Goal: Task Accomplishment & Management: Use online tool/utility

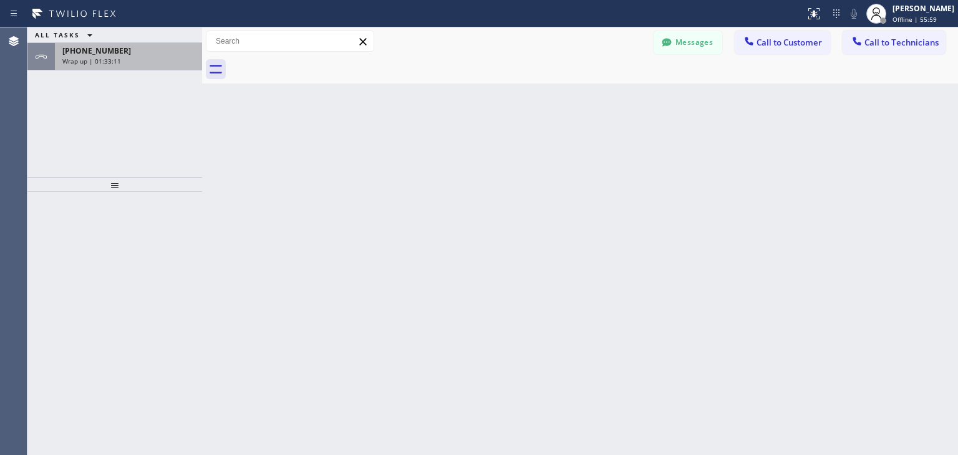
click at [142, 57] on div "Wrap up | 01:33:11" at bounding box center [128, 61] width 132 height 9
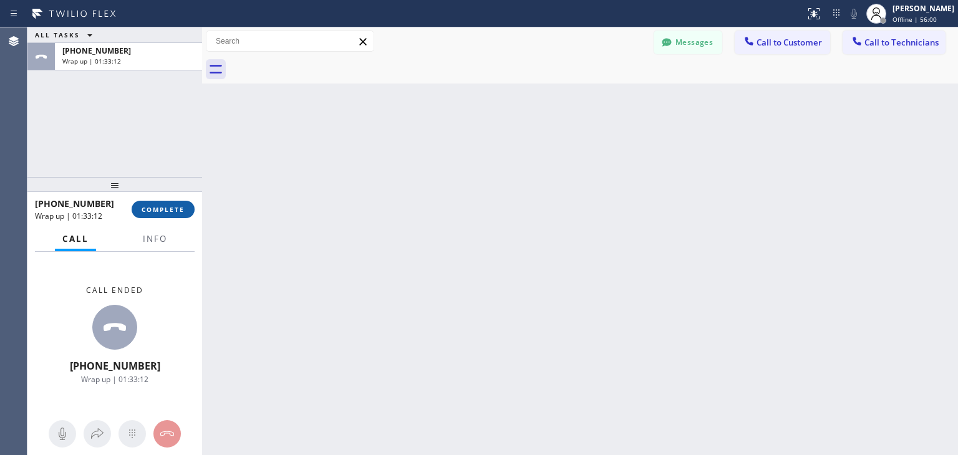
click at [170, 203] on button "COMPLETE" at bounding box center [163, 209] width 63 height 17
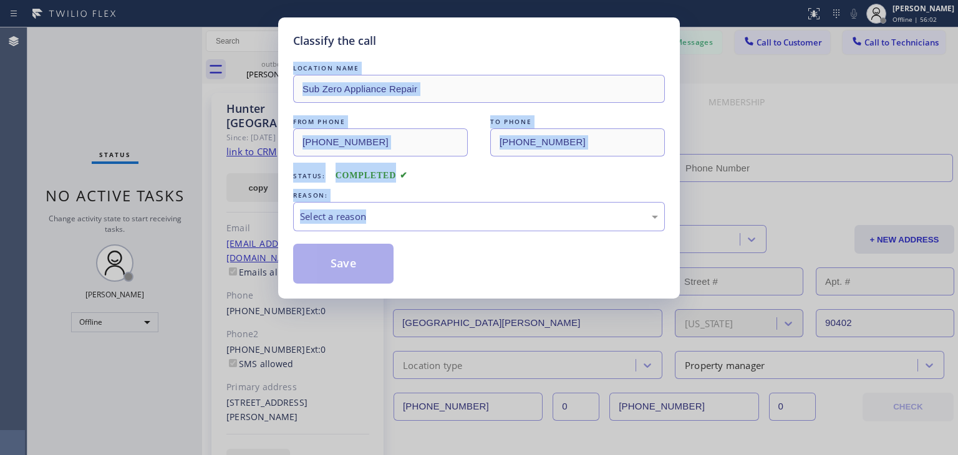
drag, startPoint x: 916, startPoint y: 7, endPoint x: 521, endPoint y: 268, distance: 473.6
click at [521, 268] on div "Classify the call LOCATION NAME Sub Zero Appliance Repair FROM PHONE (714) 627-…" at bounding box center [479, 227] width 958 height 455
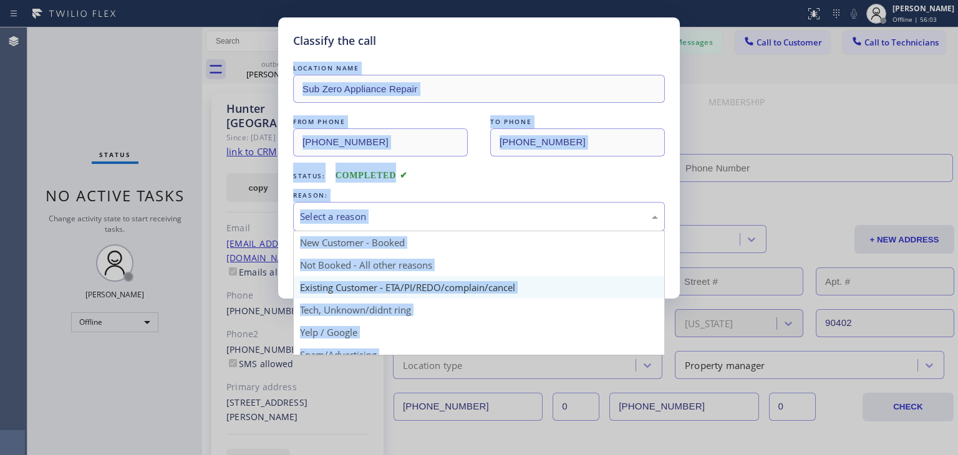
drag, startPoint x: 580, startPoint y: 229, endPoint x: 501, endPoint y: 297, distance: 103.9
click at [501, 231] on div "Select a reason New Customer - Booked Not Booked - All other reasons Existing C…" at bounding box center [479, 216] width 372 height 29
type input "[PHONE_NUMBER]"
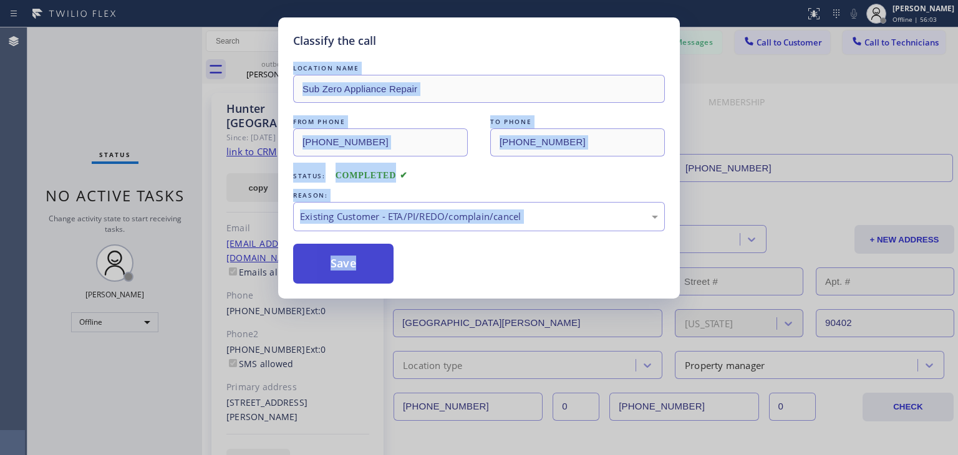
click at [364, 278] on button "Save" at bounding box center [343, 264] width 100 height 40
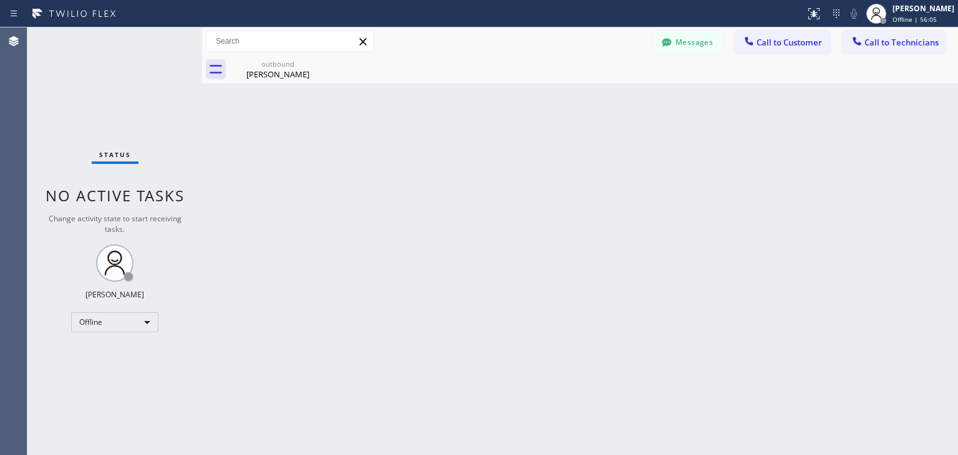
drag, startPoint x: 943, startPoint y: 5, endPoint x: 930, endPoint y: 29, distance: 27.6
click at [930, 29] on div "Status report No issues detected If you experience an issue, please download th…" at bounding box center [479, 227] width 958 height 455
click at [946, 11] on div "[PERSON_NAME]" at bounding box center [924, 8] width 62 height 11
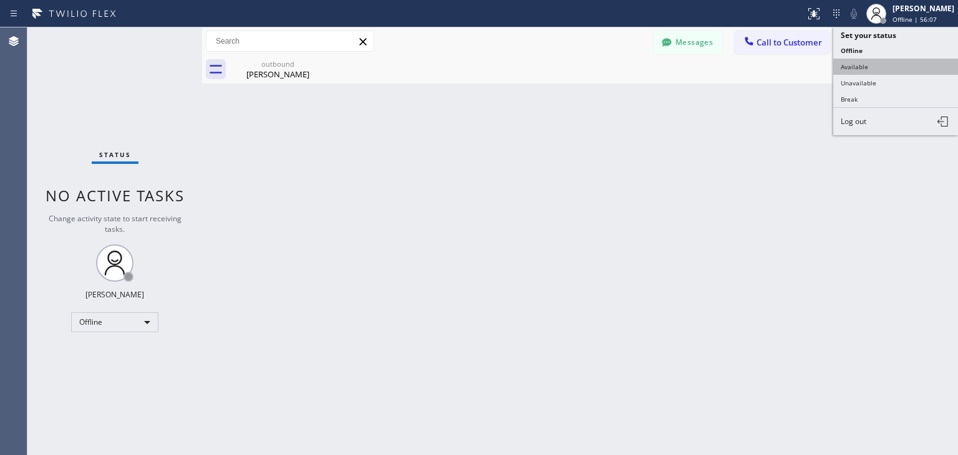
drag, startPoint x: 946, startPoint y: 11, endPoint x: 920, endPoint y: 61, distance: 56.1
click at [920, 27] on div "Amir Asamov Offline | 56:07 Set your status Offline Available Unavailable Break…" at bounding box center [910, 13] width 95 height 27
click at [920, 61] on button "Available" at bounding box center [895, 67] width 125 height 16
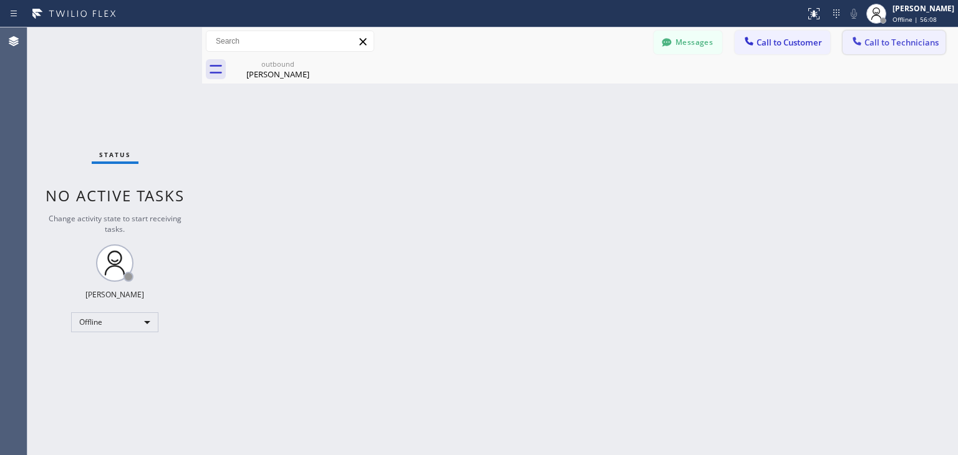
click at [937, 39] on span "Call to Technicians" at bounding box center [902, 42] width 74 height 11
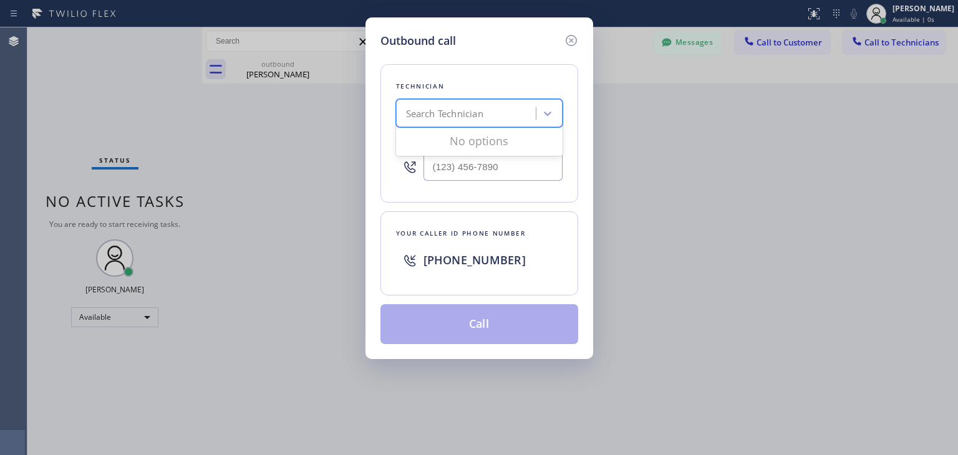
click at [515, 117] on div "Search Technician" at bounding box center [468, 114] width 136 height 22
type input "j"
type input "hasan"
click at [483, 143] on div "Hasan Ismayilov" at bounding box center [479, 140] width 167 height 22
type input "(312) 898-8088"
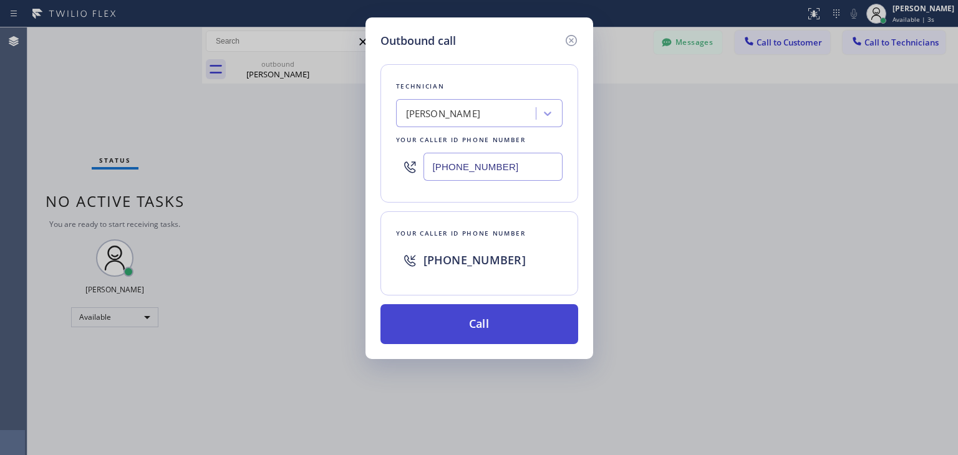
click at [512, 323] on button "Call" at bounding box center [480, 324] width 198 height 40
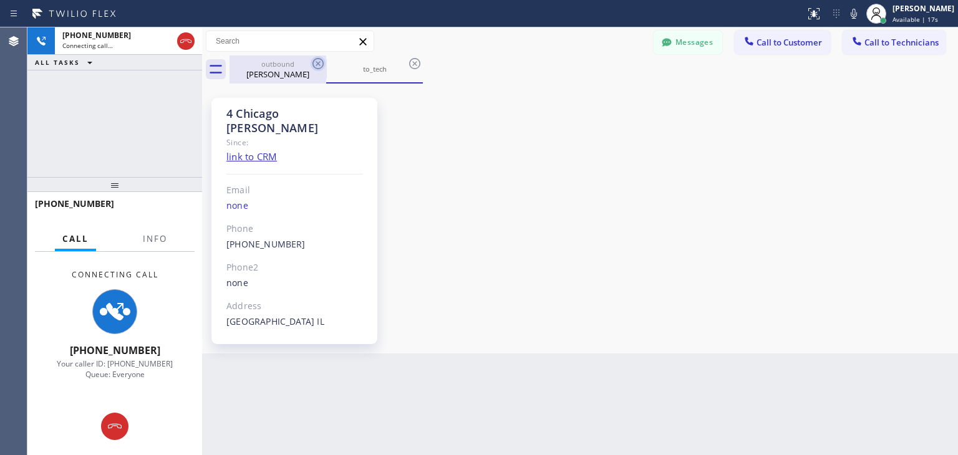
click at [322, 66] on icon at bounding box center [318, 63] width 11 height 11
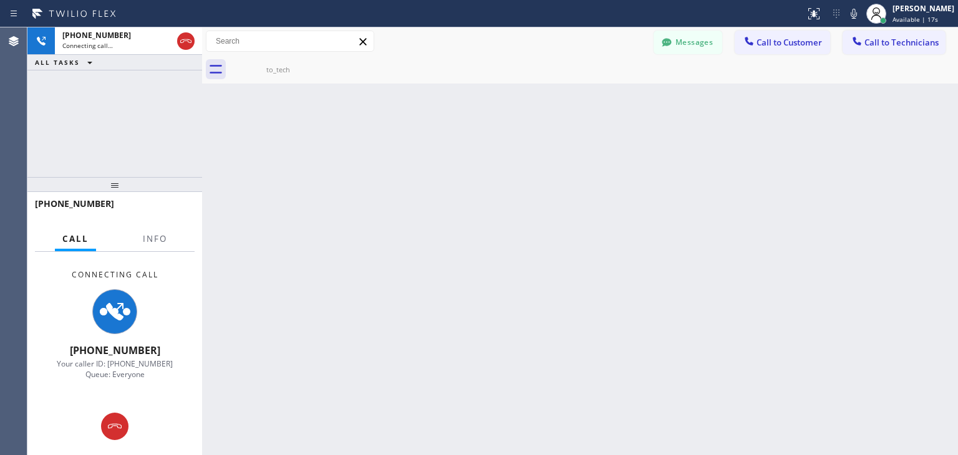
click at [0, 0] on icon at bounding box center [0, 0] width 0 height 0
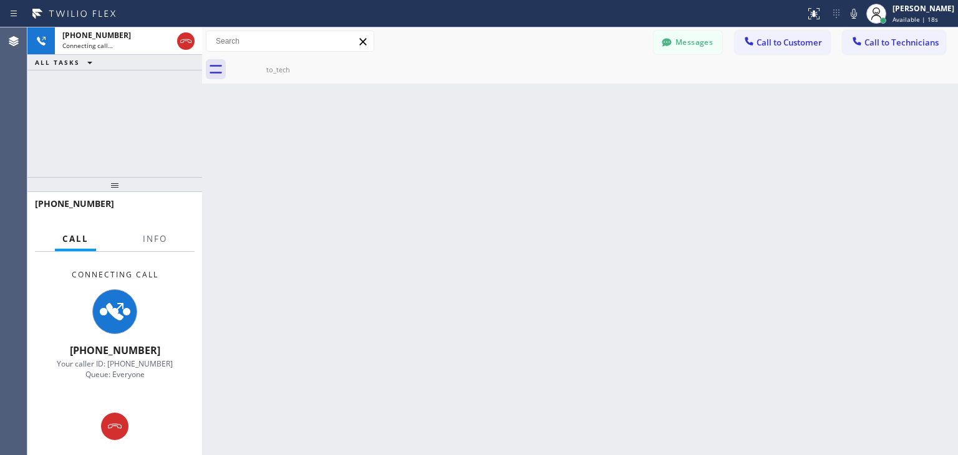
click at [0, 0] on icon at bounding box center [0, 0] width 0 height 0
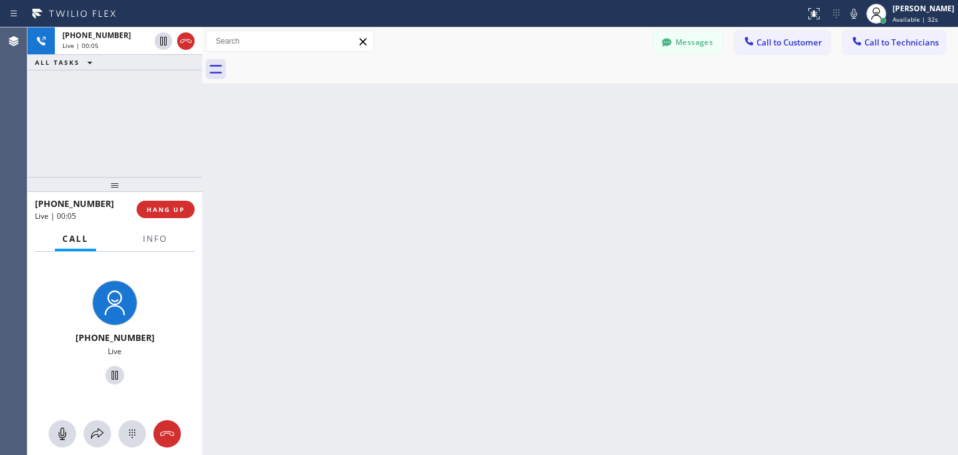
click at [202, 113] on div at bounding box center [202, 241] width 0 height 428
click at [204, 113] on div at bounding box center [204, 241] width 0 height 428
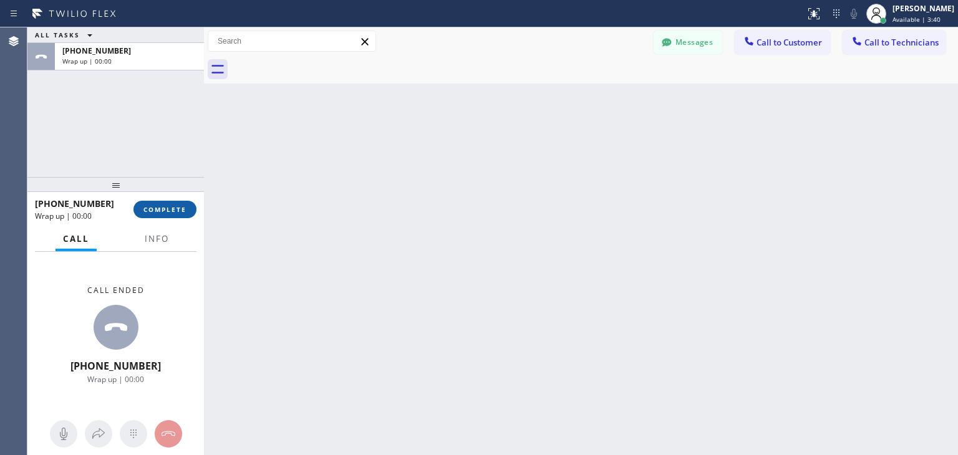
click at [177, 216] on button "COMPLETE" at bounding box center [165, 209] width 63 height 17
click at [634, 354] on div "ALL TASKS ALL TASKS ACTIVE TASKS TASKS IN WRAP UP +13128988088 Wrap up | 00:00 …" at bounding box center [492, 241] width 931 height 428
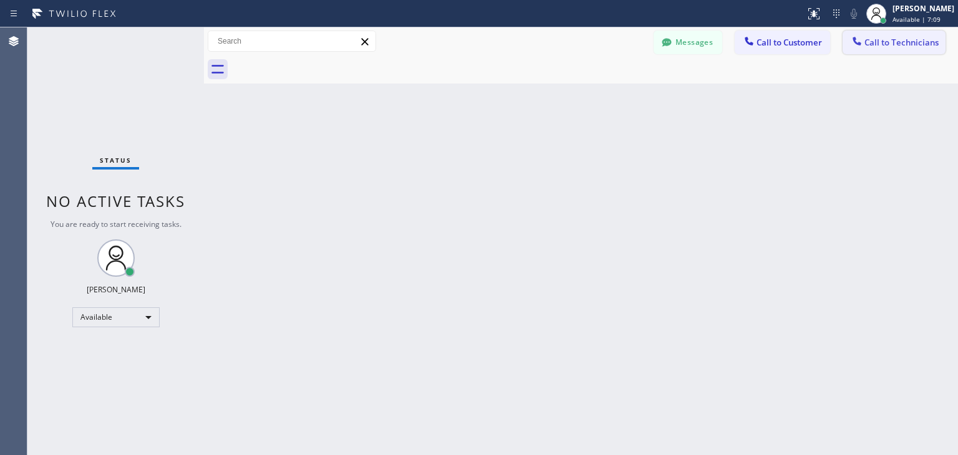
click at [871, 46] on span "Call to Technicians" at bounding box center [902, 42] width 74 height 11
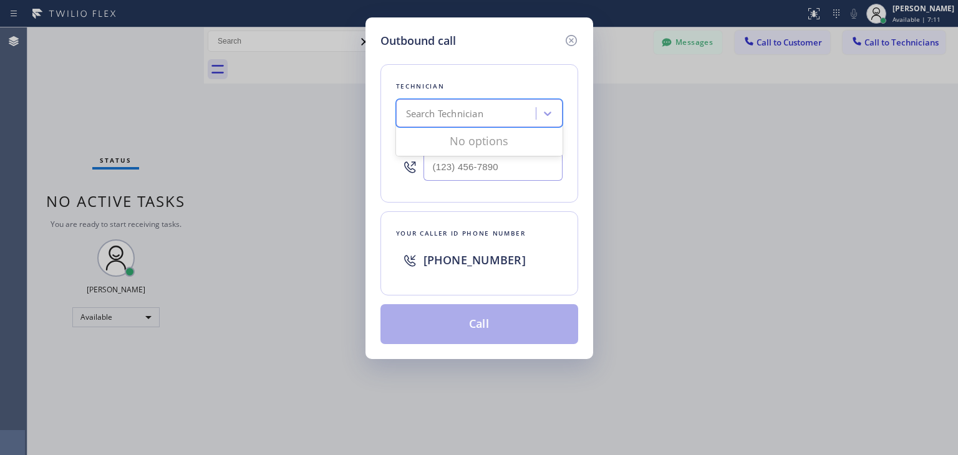
click at [457, 103] on div "Search Technician" at bounding box center [468, 114] width 136 height 22
type input "dan"
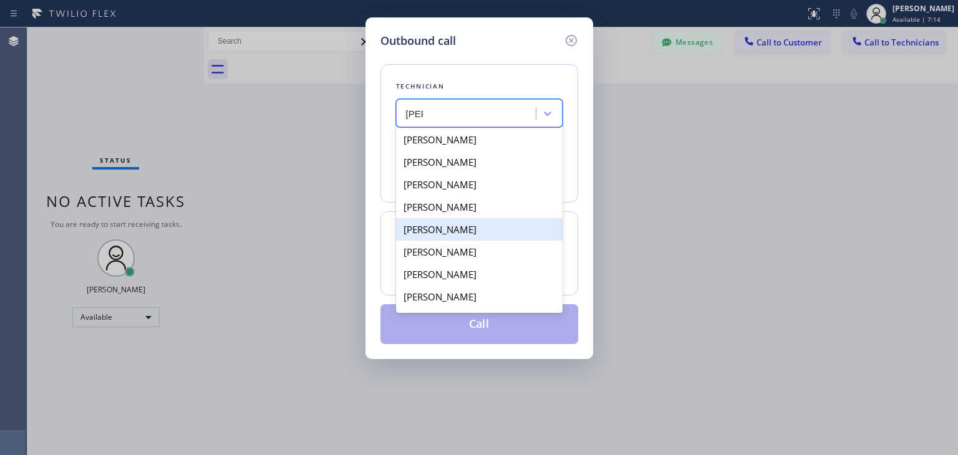
click at [495, 232] on div "[PERSON_NAME]" at bounding box center [479, 229] width 167 height 22
type input "(415) 505-0900"
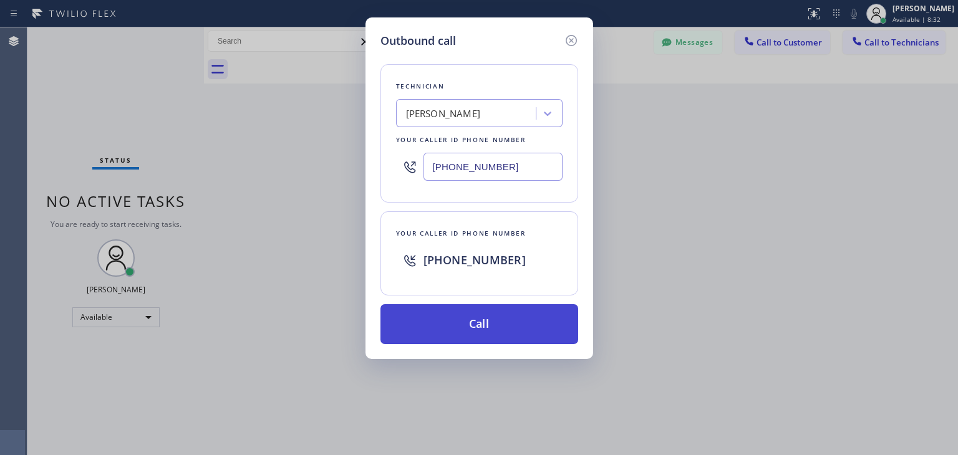
click at [489, 311] on button "Call" at bounding box center [480, 324] width 198 height 40
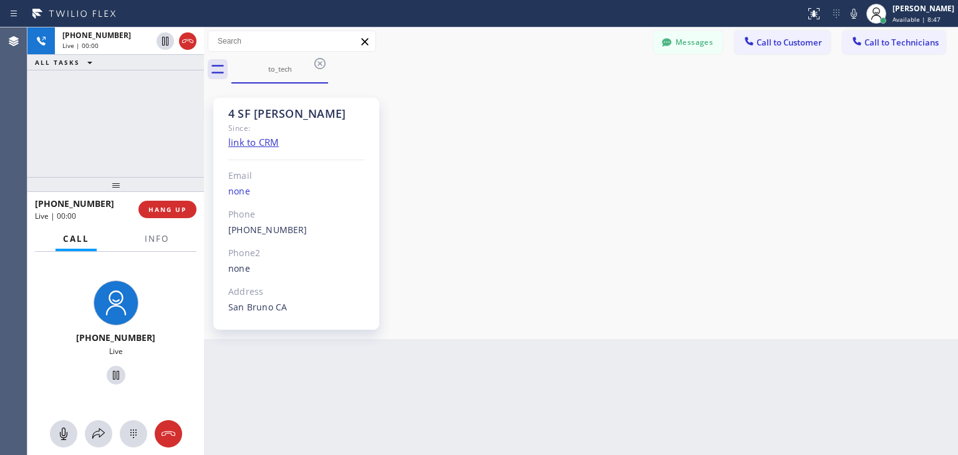
scroll to position [17152, 0]
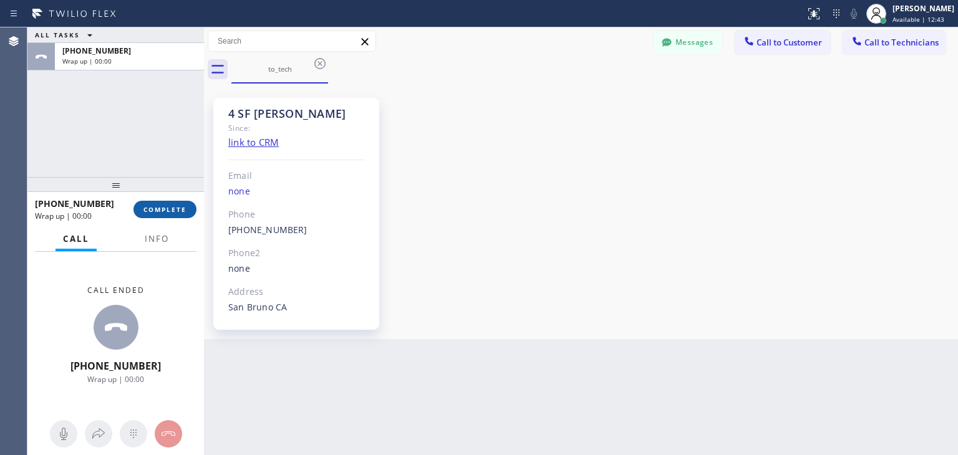
click at [162, 204] on button "COMPLETE" at bounding box center [165, 209] width 63 height 17
click at [134, 104] on div "ALL TASKS ALL TASKS ACTIVE TASKS TASKS IN WRAP UP +14155050900 Wrap up | 00:00 …" at bounding box center [115, 241] width 177 height 428
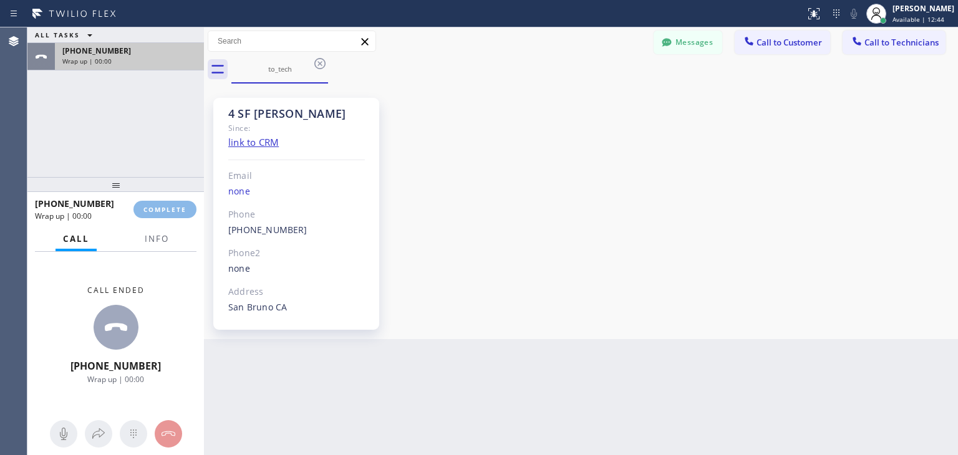
click at [160, 66] on div "+14155050900 Wrap up | 00:00" at bounding box center [127, 56] width 144 height 27
